Goal: Information Seeking & Learning: Learn about a topic

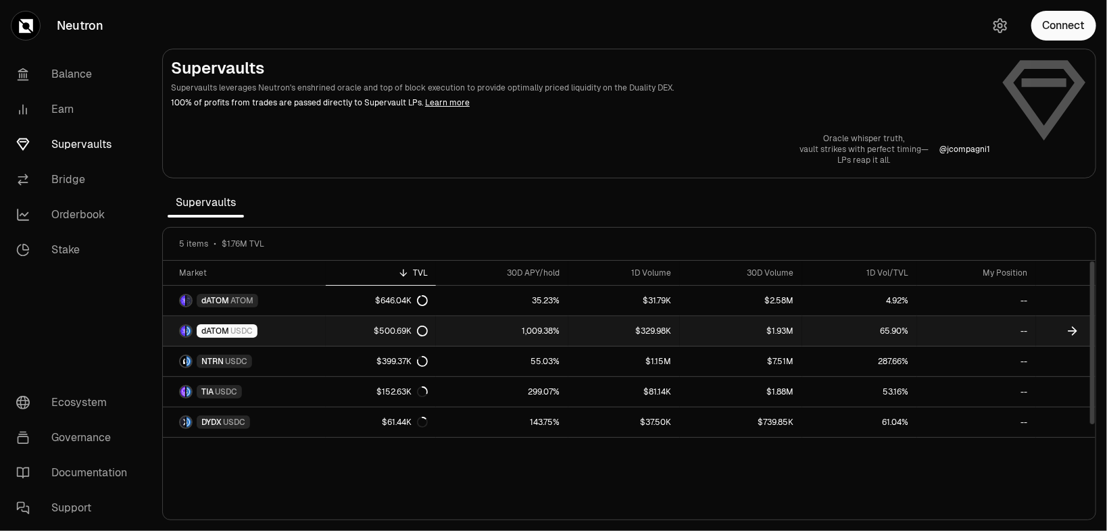
click at [253, 337] on span "USDC" at bounding box center [241, 331] width 22 height 11
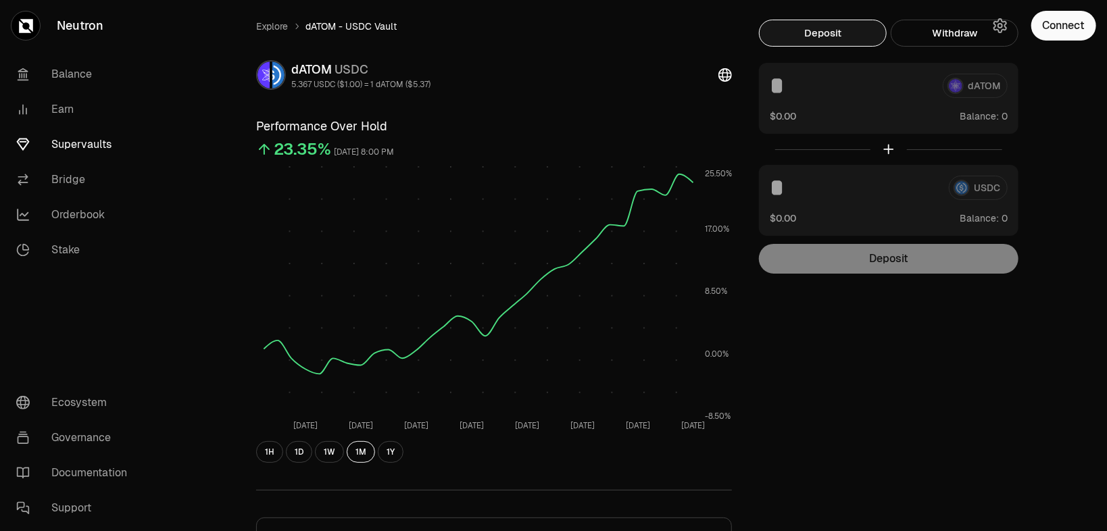
scroll to position [54, 0]
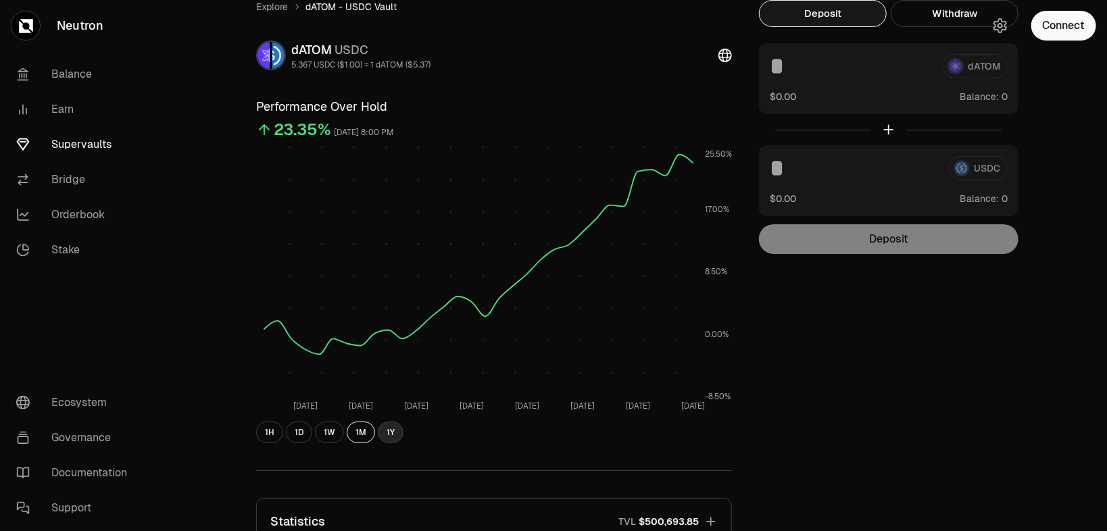
click at [391, 443] on button "1Y" at bounding box center [391, 433] width 26 height 22
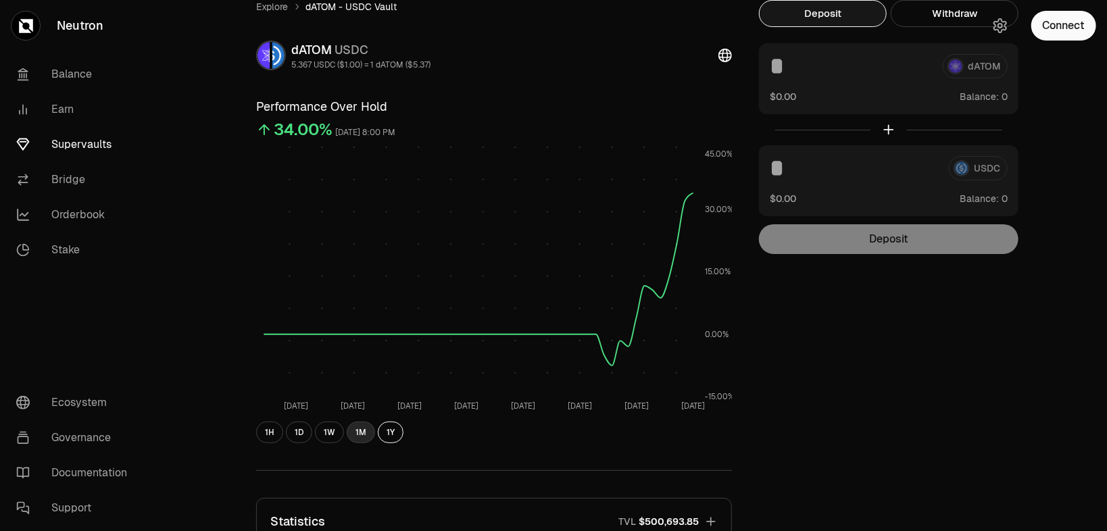
click at [354, 443] on button "1M" at bounding box center [361, 433] width 28 height 22
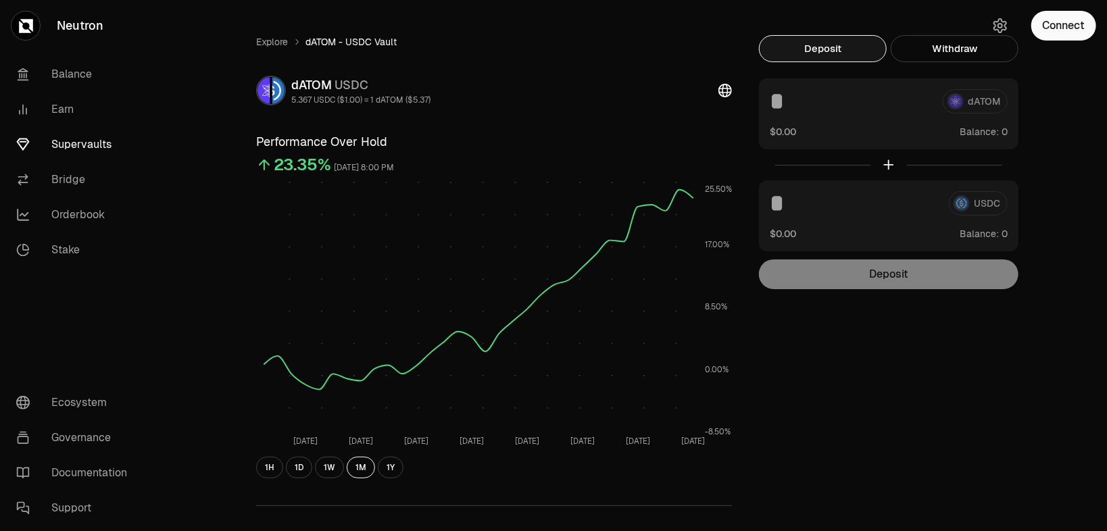
scroll to position [0, 0]
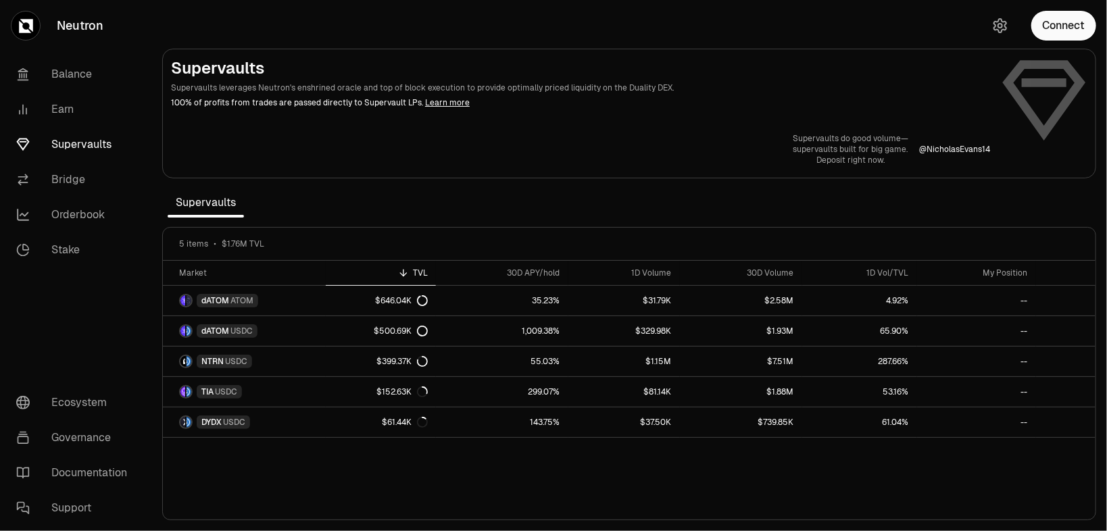
click at [606, 251] on section "Supervaults Supervaults leverages Neutron's enshrined oracle and top of block e…" at bounding box center [629, 265] width 956 height 531
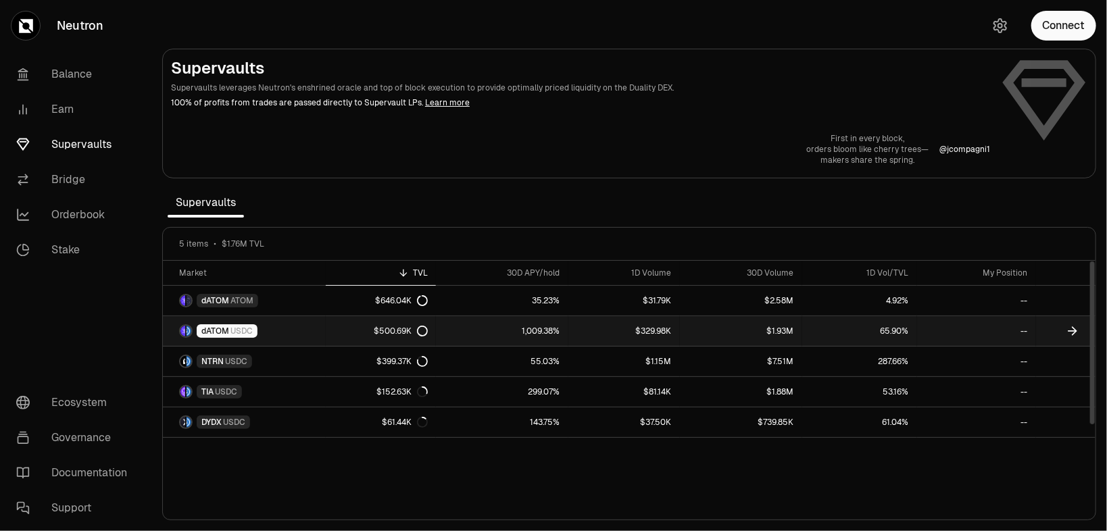
click at [947, 346] on link "--" at bounding box center [976, 331] width 119 height 30
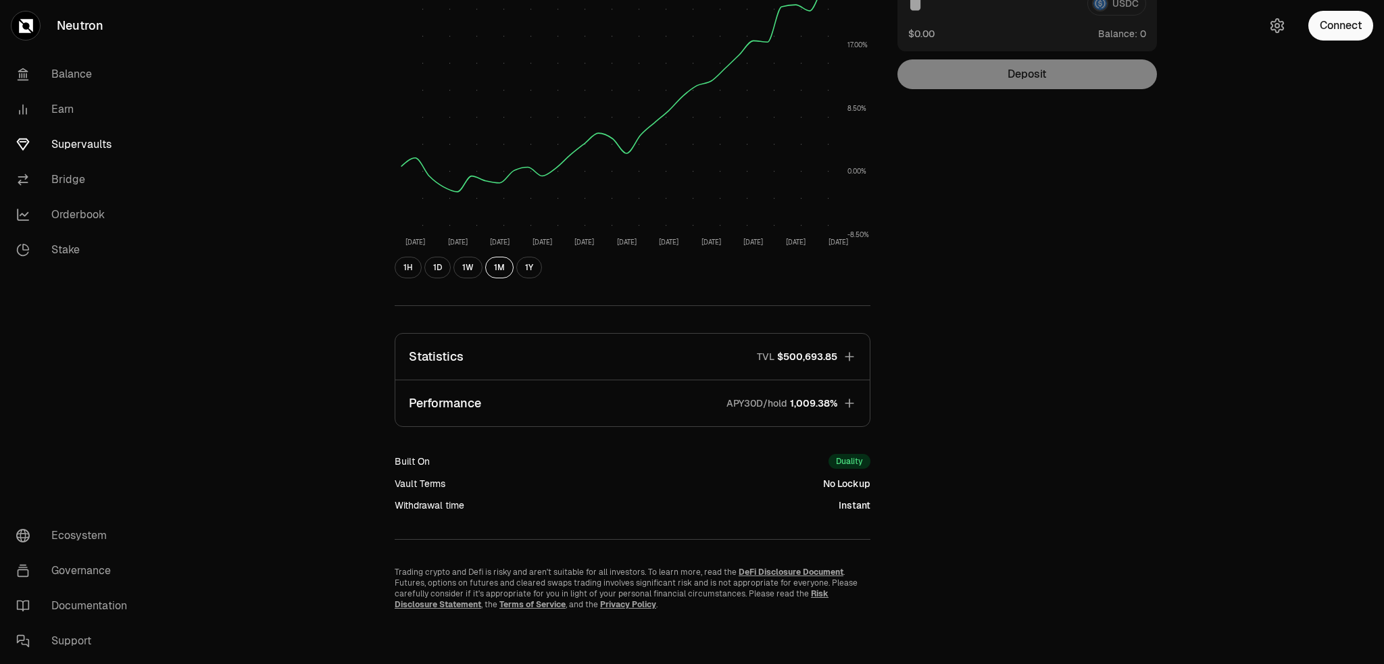
scroll to position [270, 0]
